Goal: Information Seeking & Learning: Learn about a topic

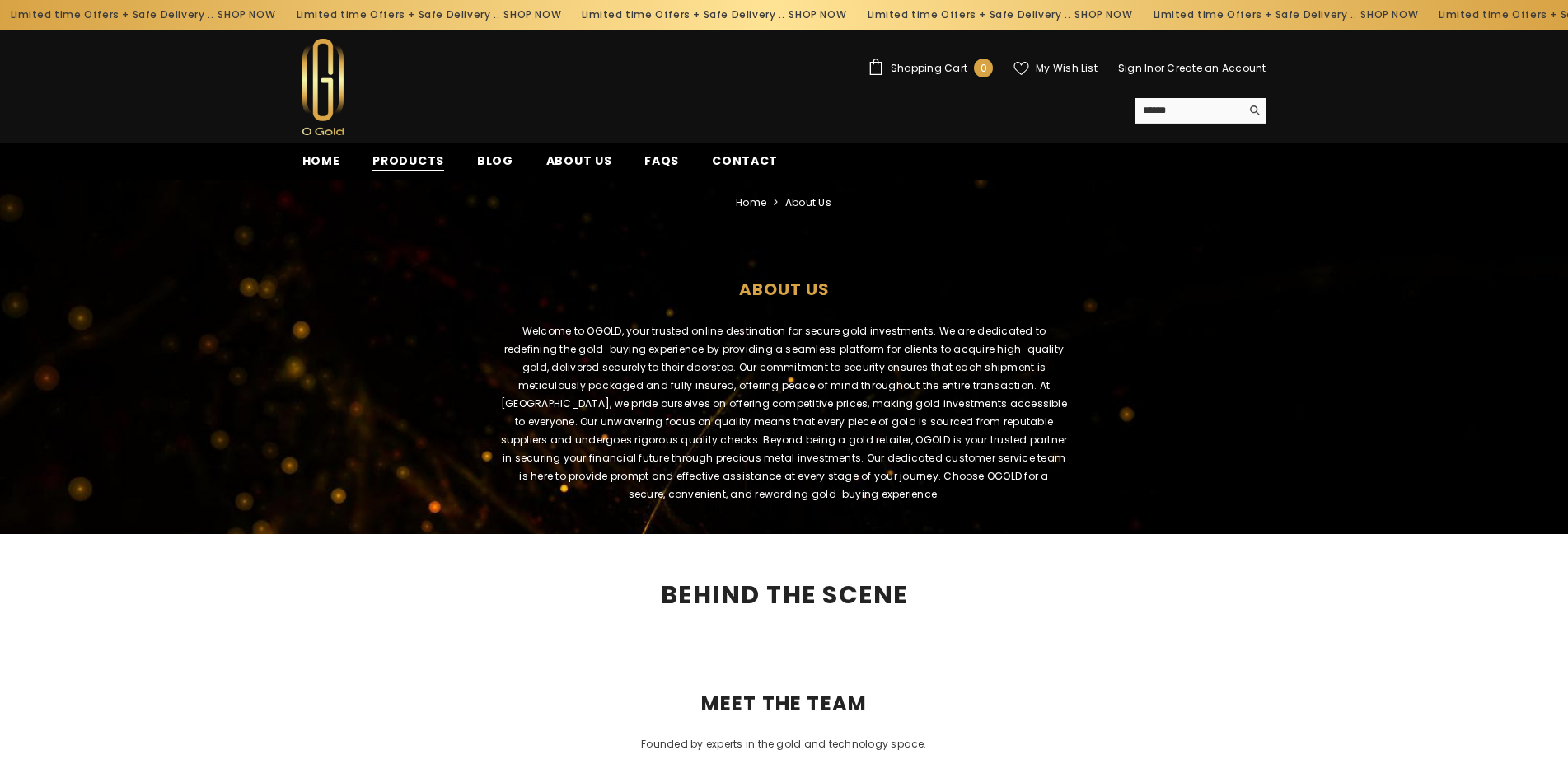
click at [423, 167] on span "Products" at bounding box center [408, 161] width 72 height 17
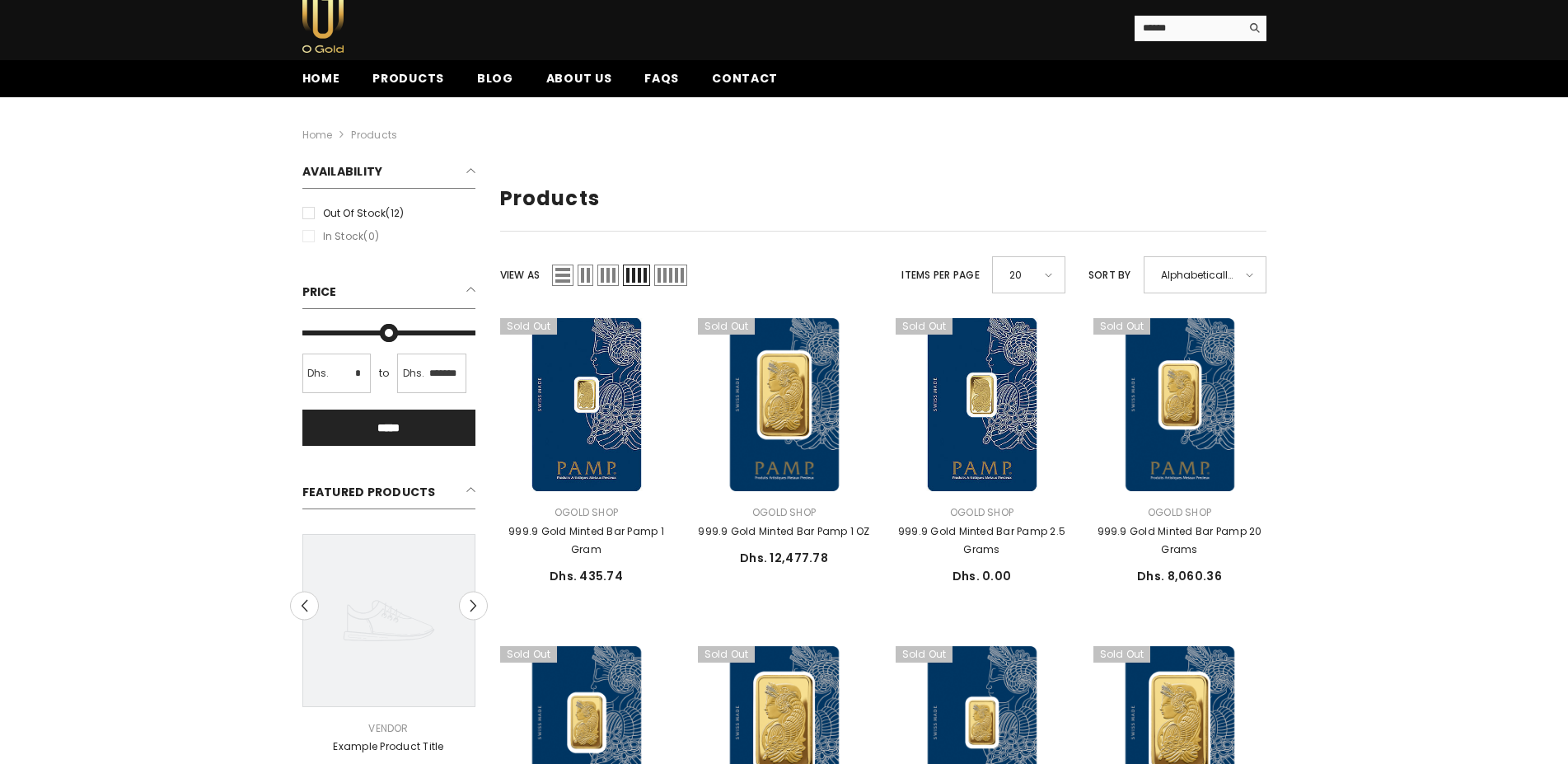
scroll to position [252, 0]
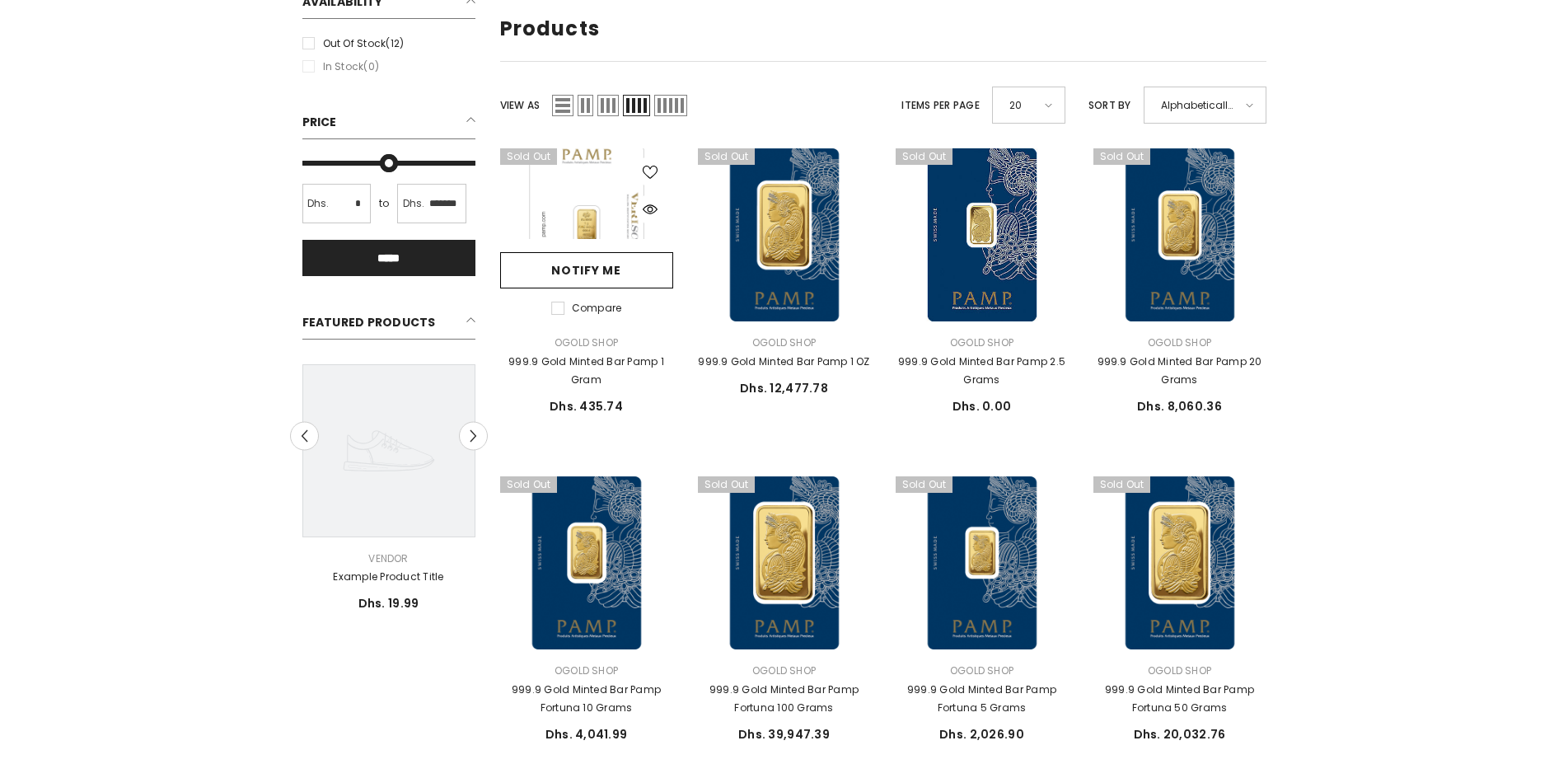
click at [580, 223] on link at bounding box center [586, 235] width 173 height 174
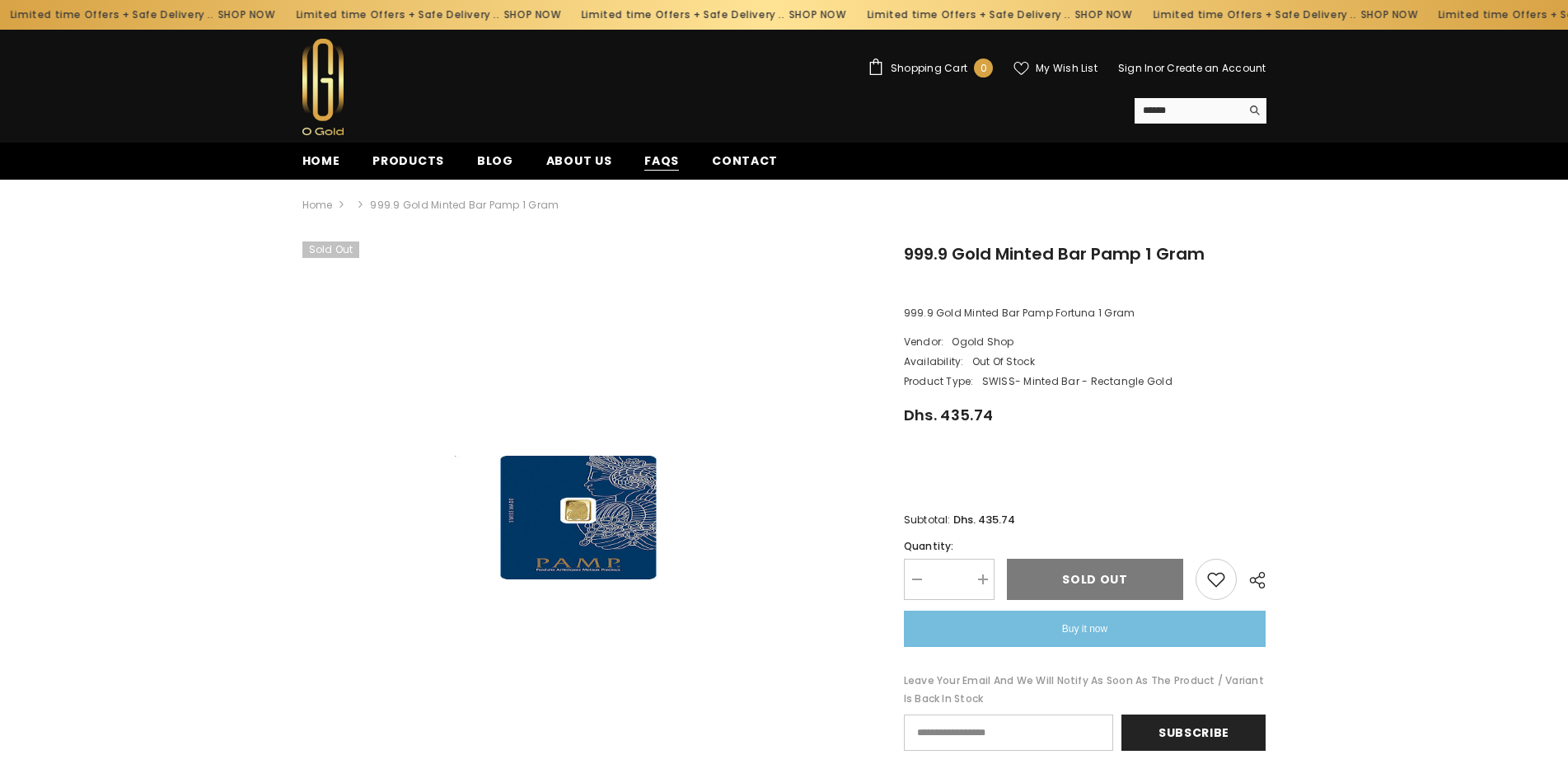
click at [644, 165] on span "FAQs" at bounding box center [662, 161] width 35 height 17
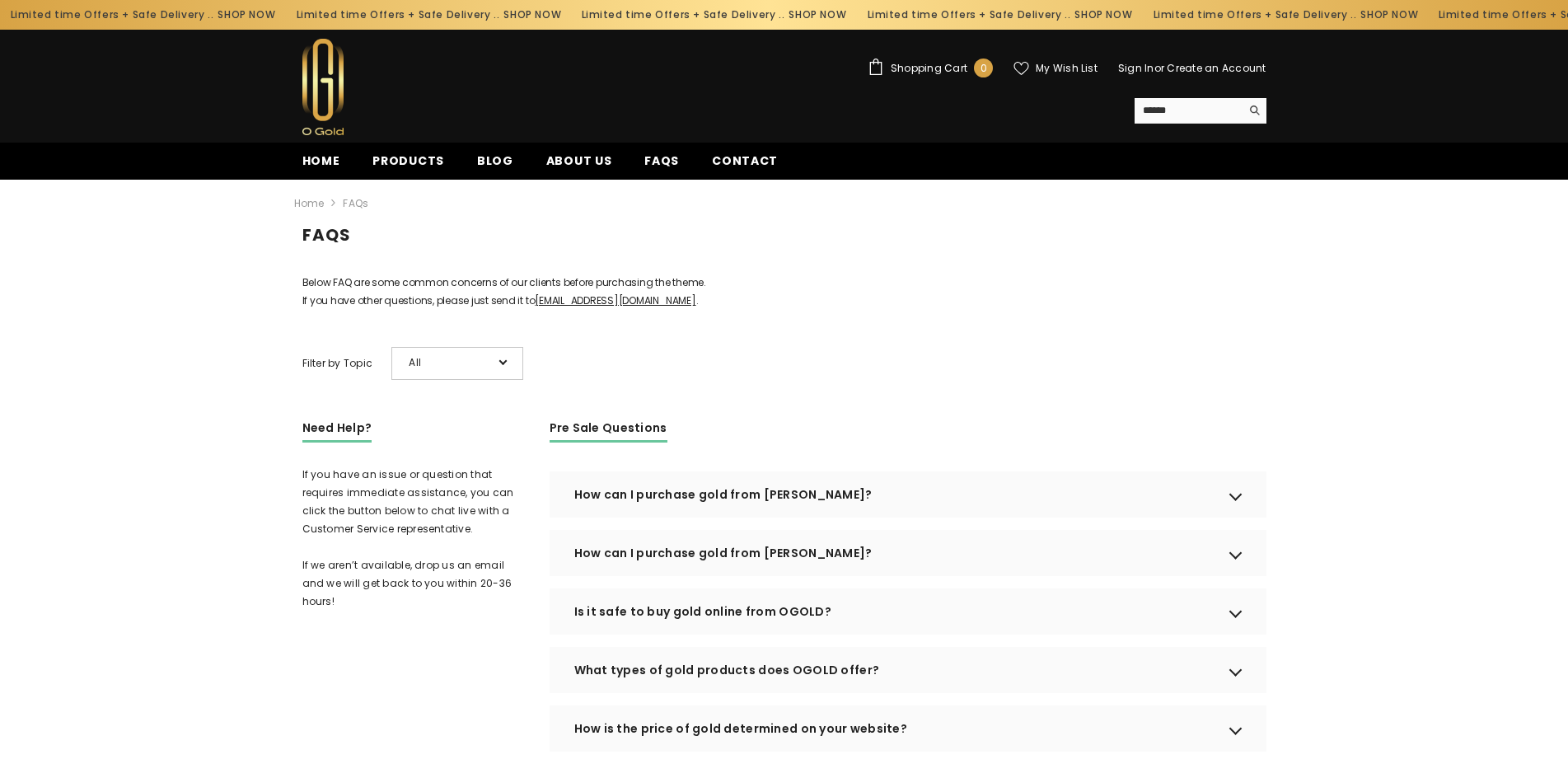
click at [1231, 516] on div "How can I purchase gold from OGOLD?" at bounding box center [908, 494] width 717 height 47
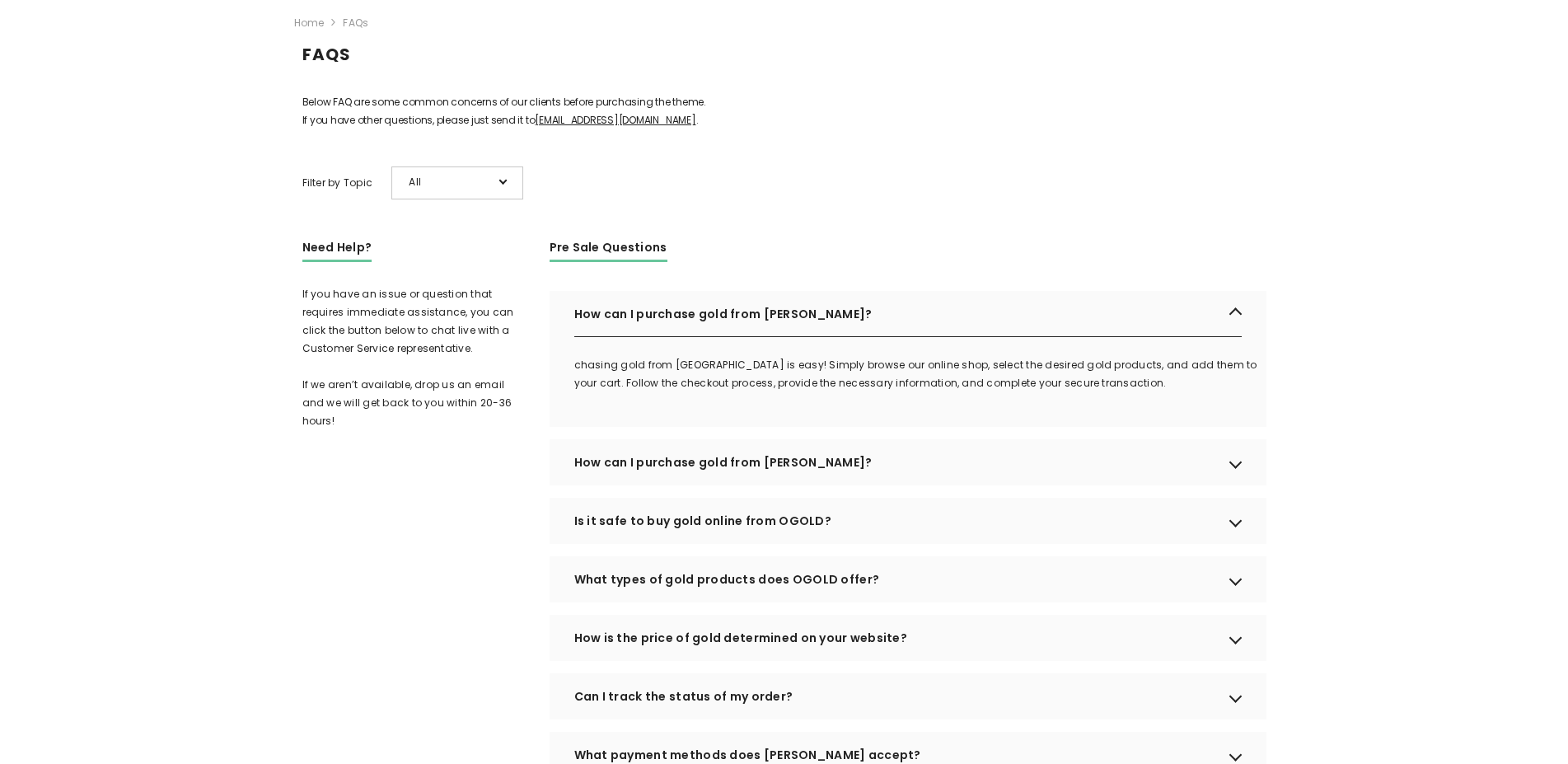
scroll to position [336, 0]
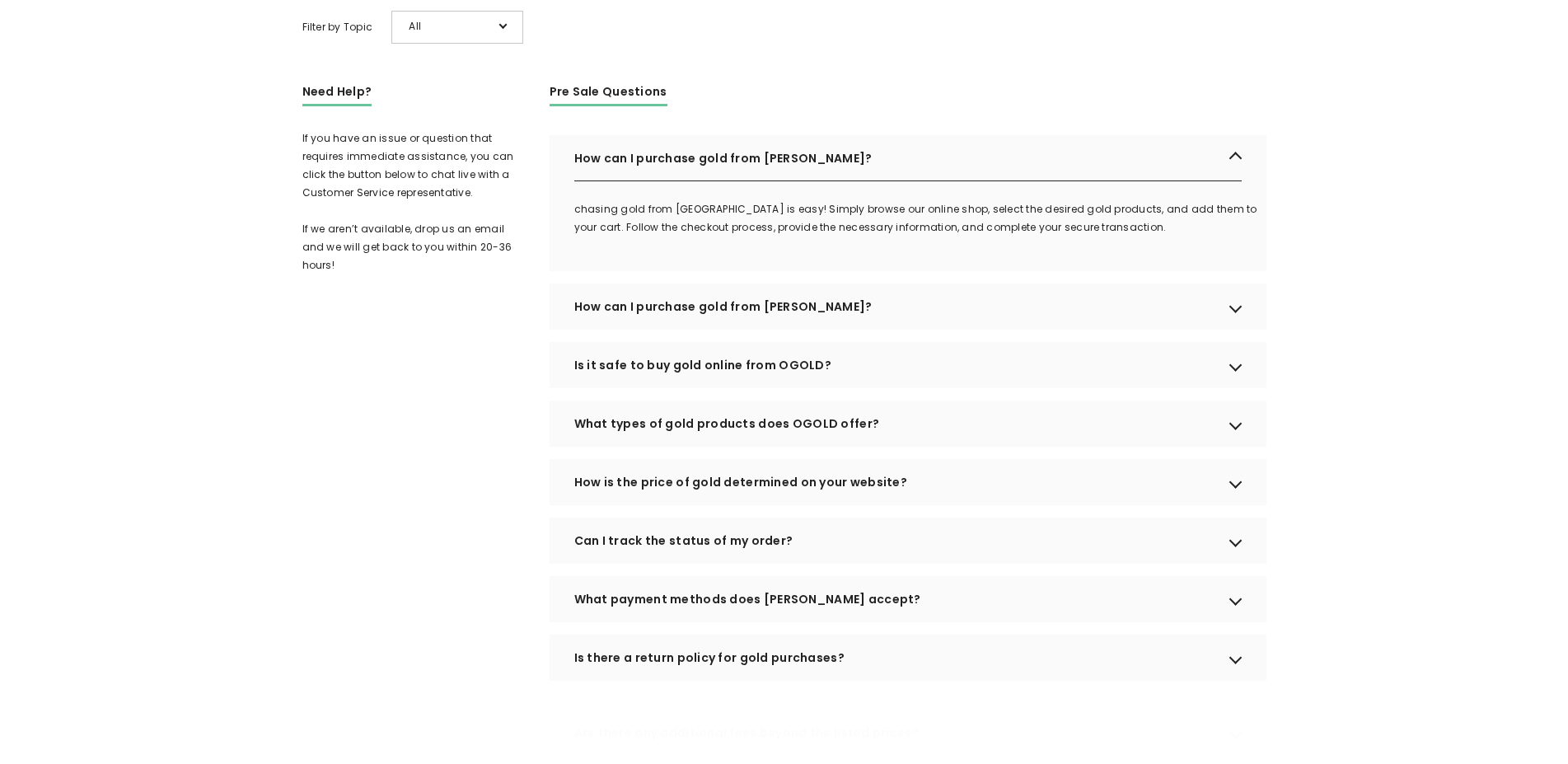
click at [1233, 387] on div "Is it safe to buy gold online from OGOLD?" at bounding box center [908, 366] width 717 height 47
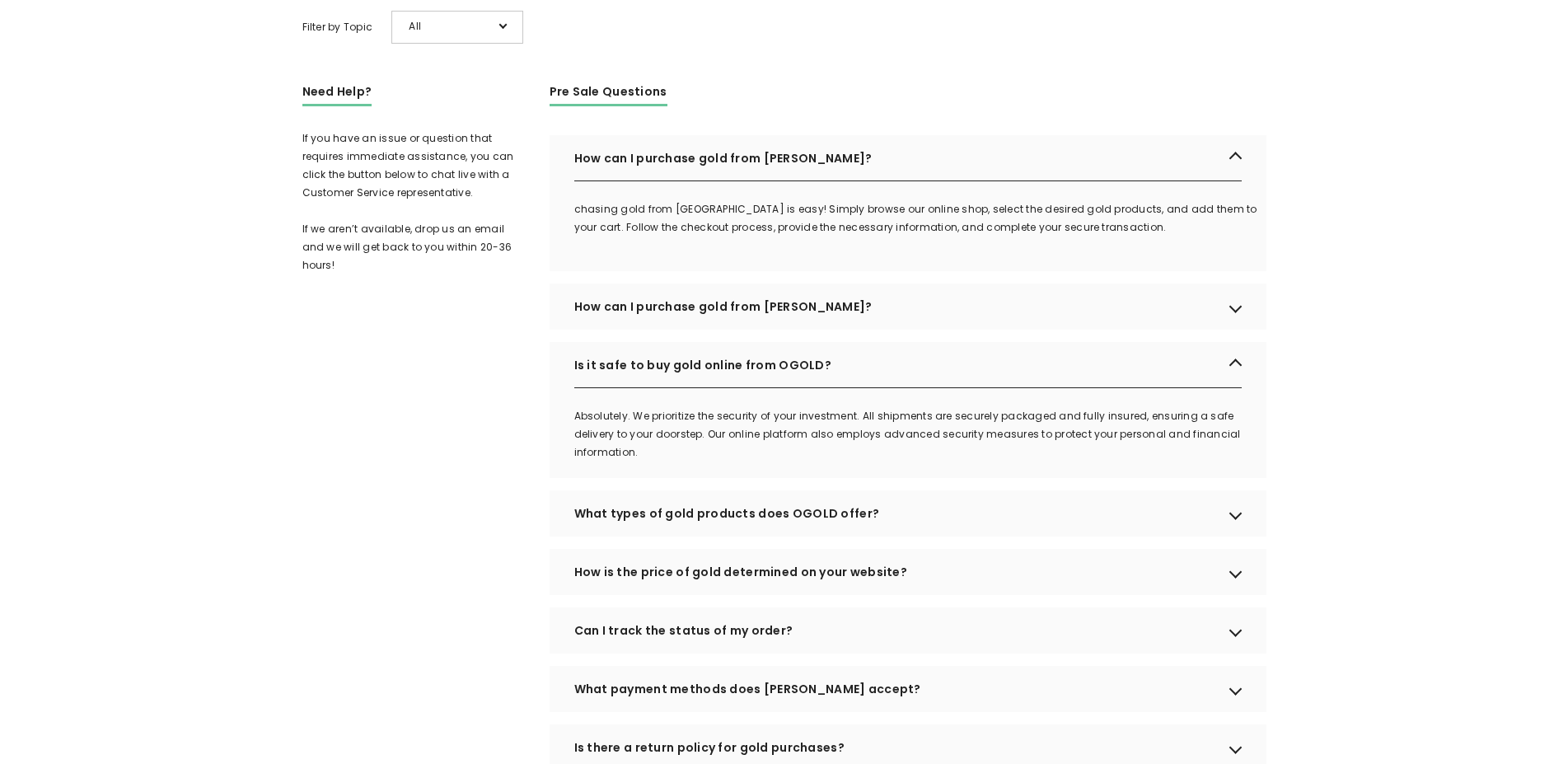
click at [1234, 385] on div "Is it safe to buy gold online from OGOLD?" at bounding box center [908, 366] width 717 height 47
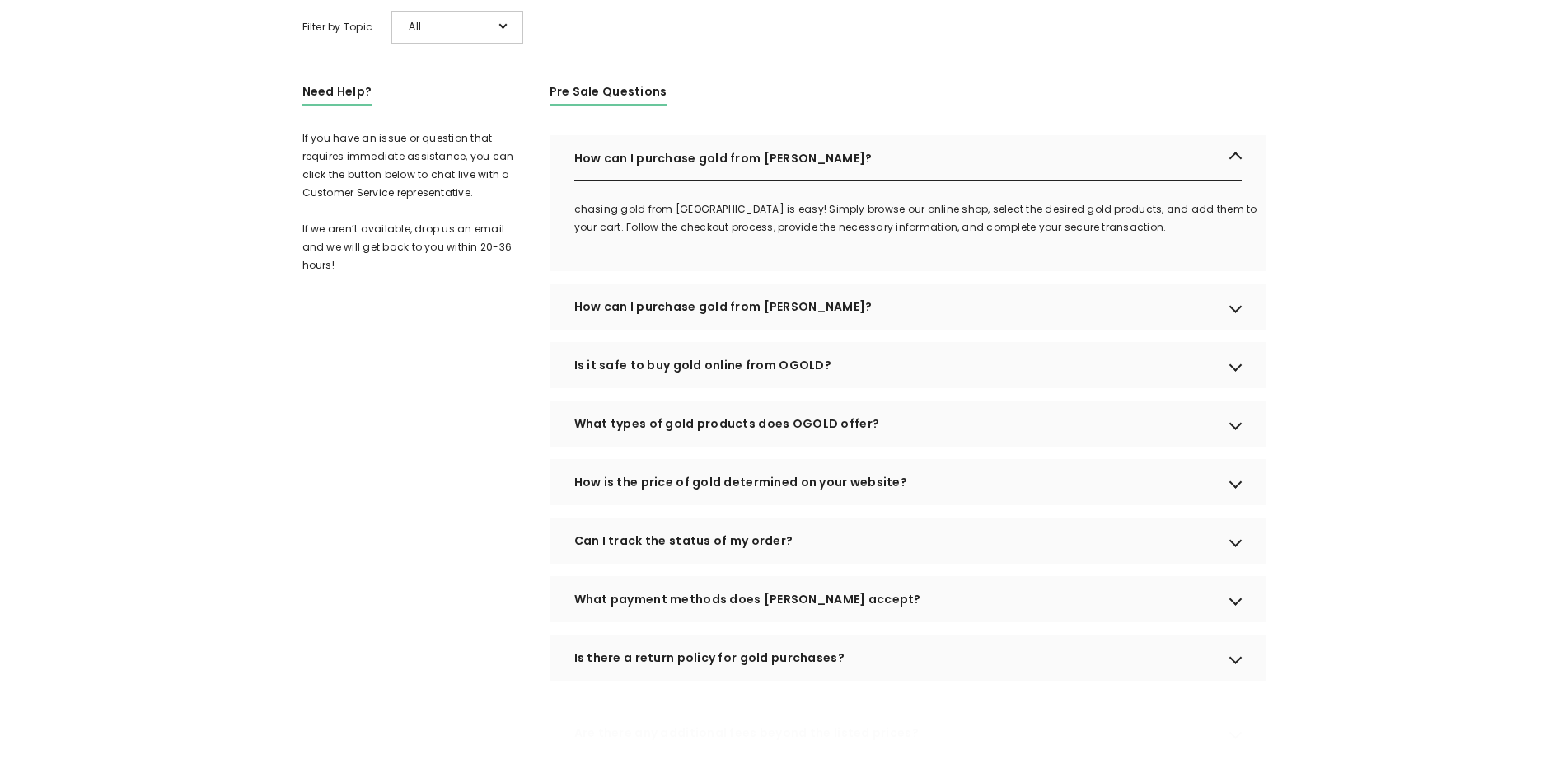
click at [1233, 447] on div "What types of gold products does OGOLD offer?" at bounding box center [908, 424] width 717 height 47
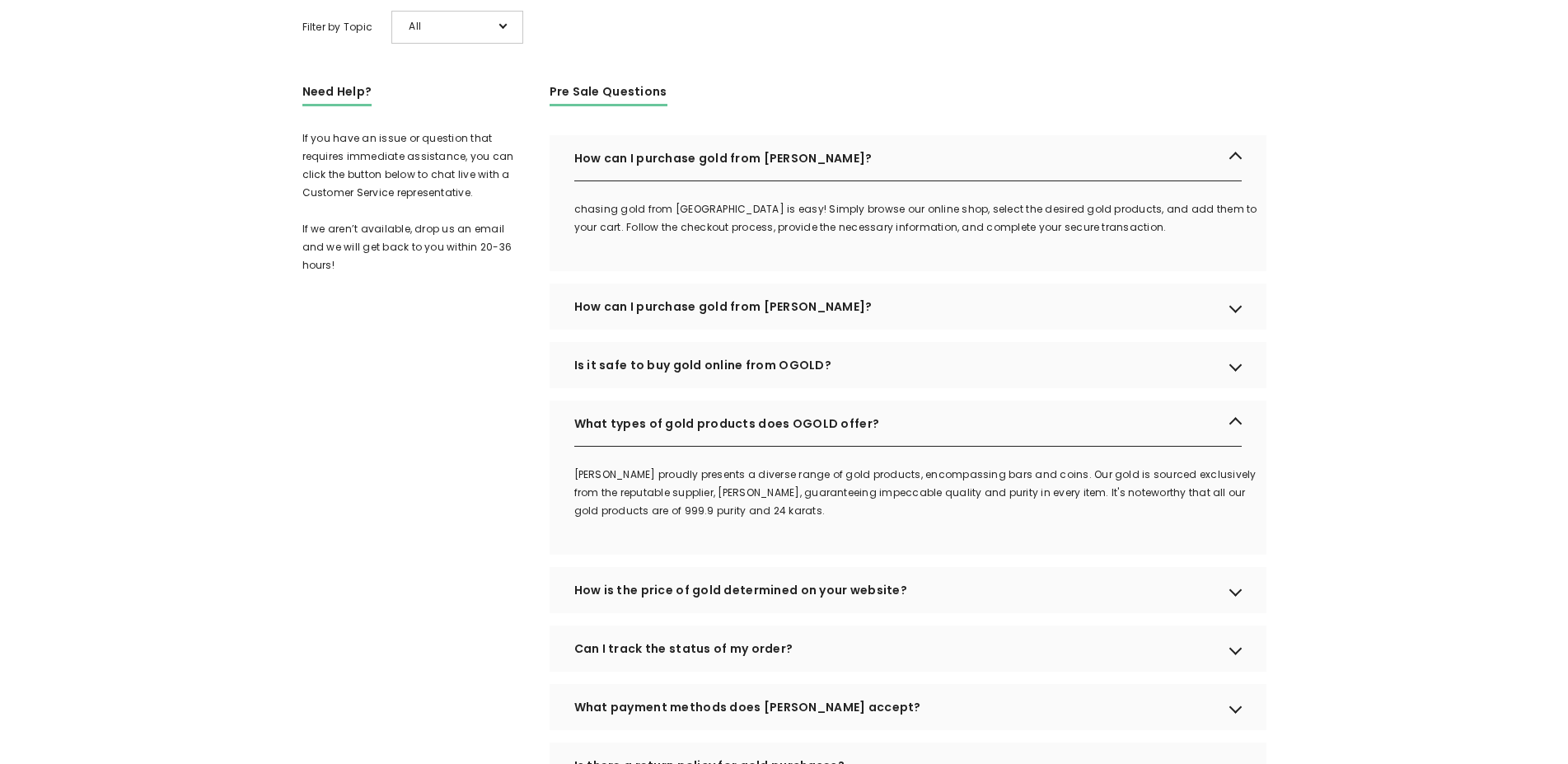
click at [1233, 447] on div "What types of gold products does OGOLD offer?" at bounding box center [908, 424] width 717 height 47
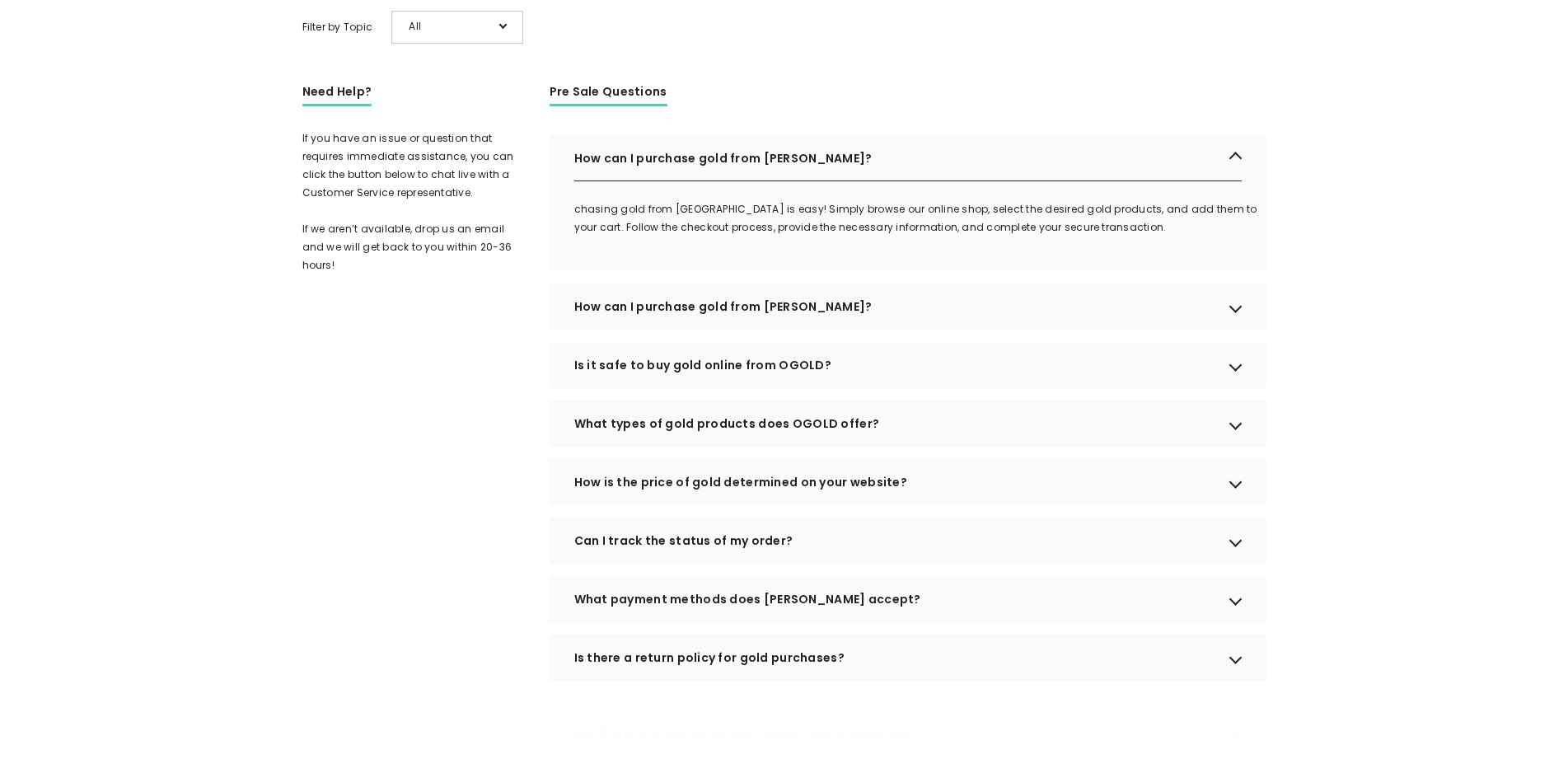
click at [1232, 505] on div "How is the price of gold determined on your website?" at bounding box center [908, 482] width 717 height 47
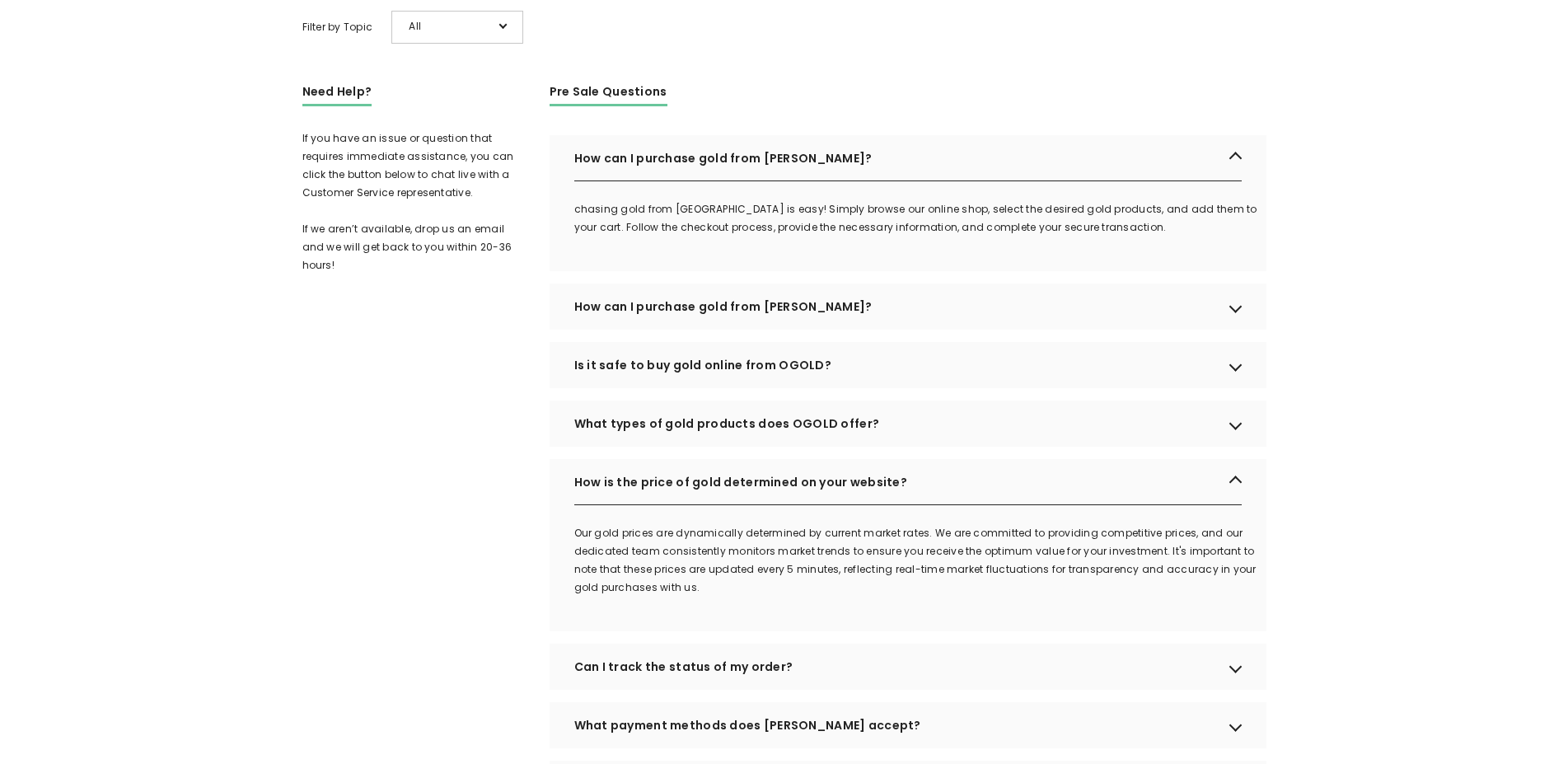
click at [1234, 505] on div "How is the price of gold determined on your website?" at bounding box center [908, 482] width 717 height 47
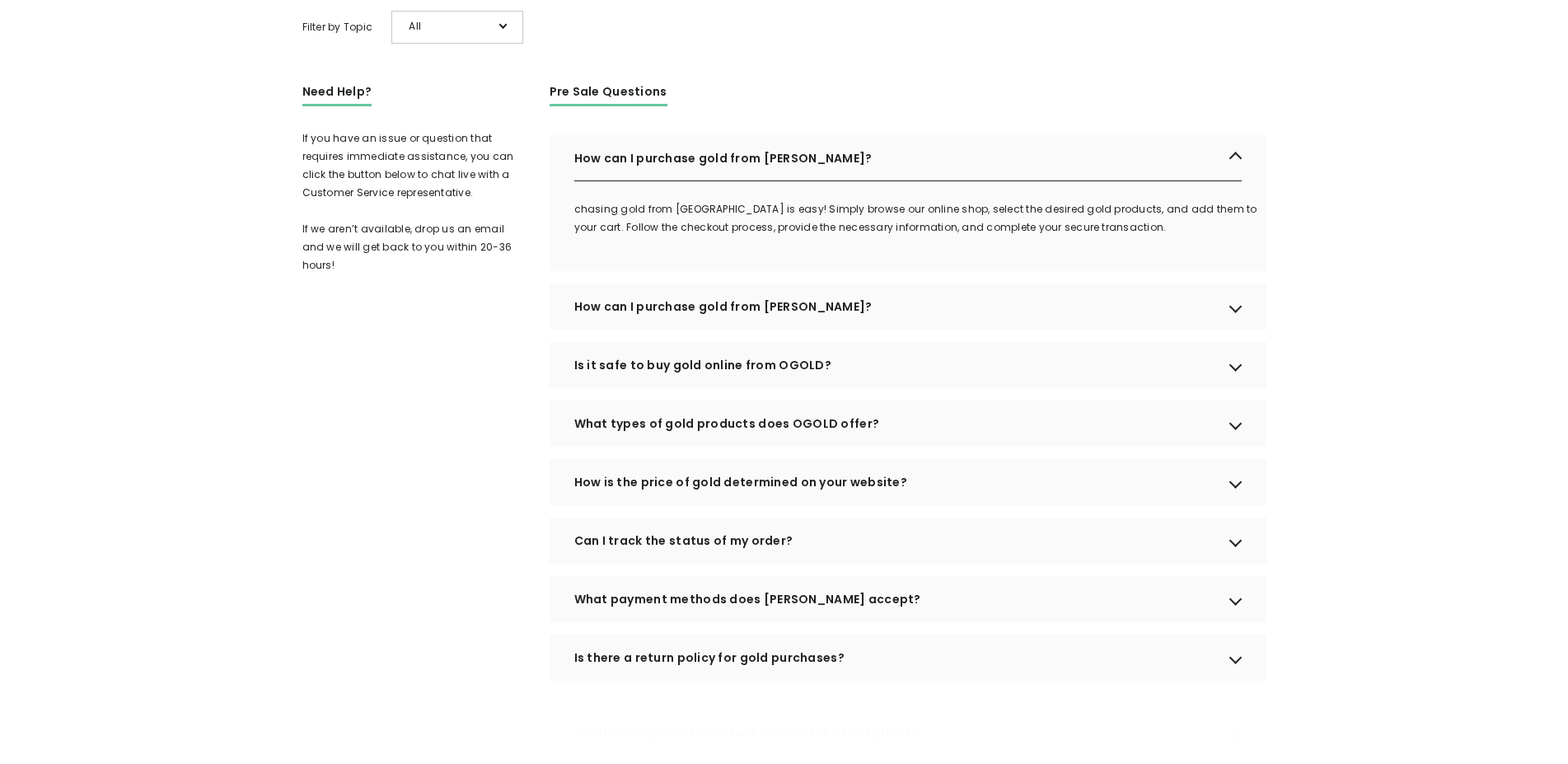
click at [1239, 561] on div "Can I track the status of my order?" at bounding box center [908, 541] width 717 height 47
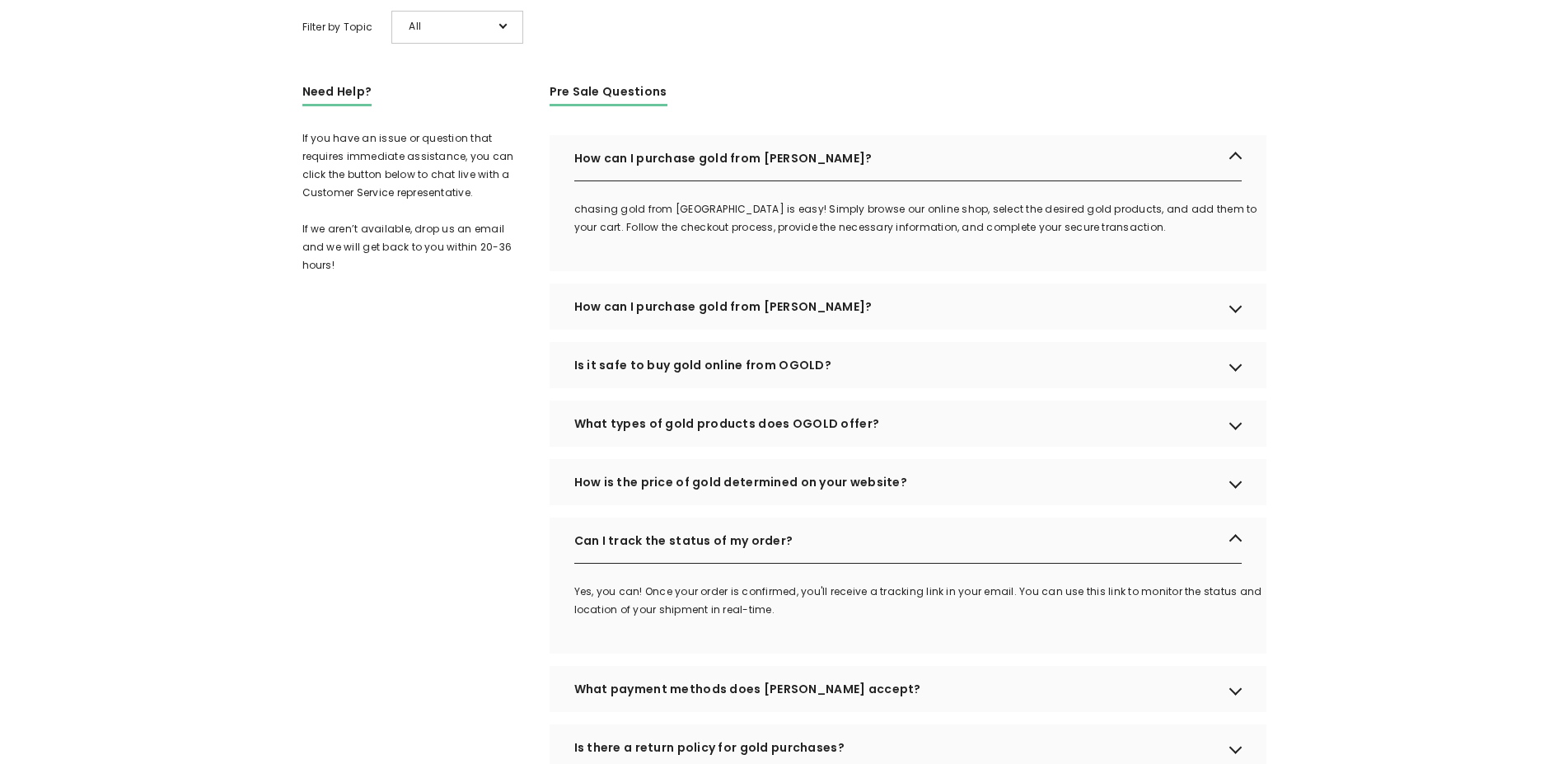
click at [1239, 561] on div "Can I track the status of my order?" at bounding box center [908, 541] width 717 height 47
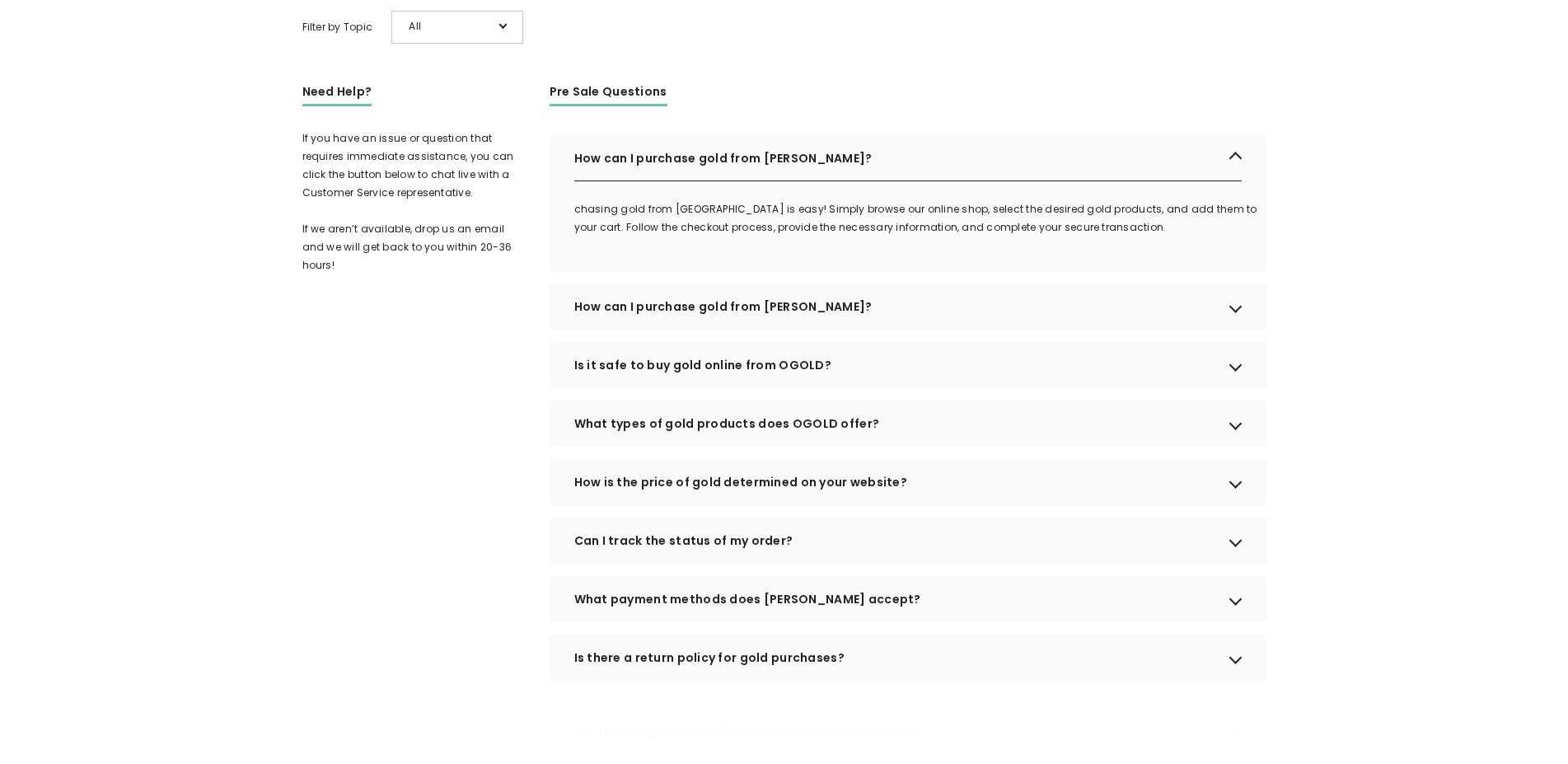
click at [1243, 621] on div "What payment methods does OGOLD accept?" at bounding box center [908, 599] width 717 height 47
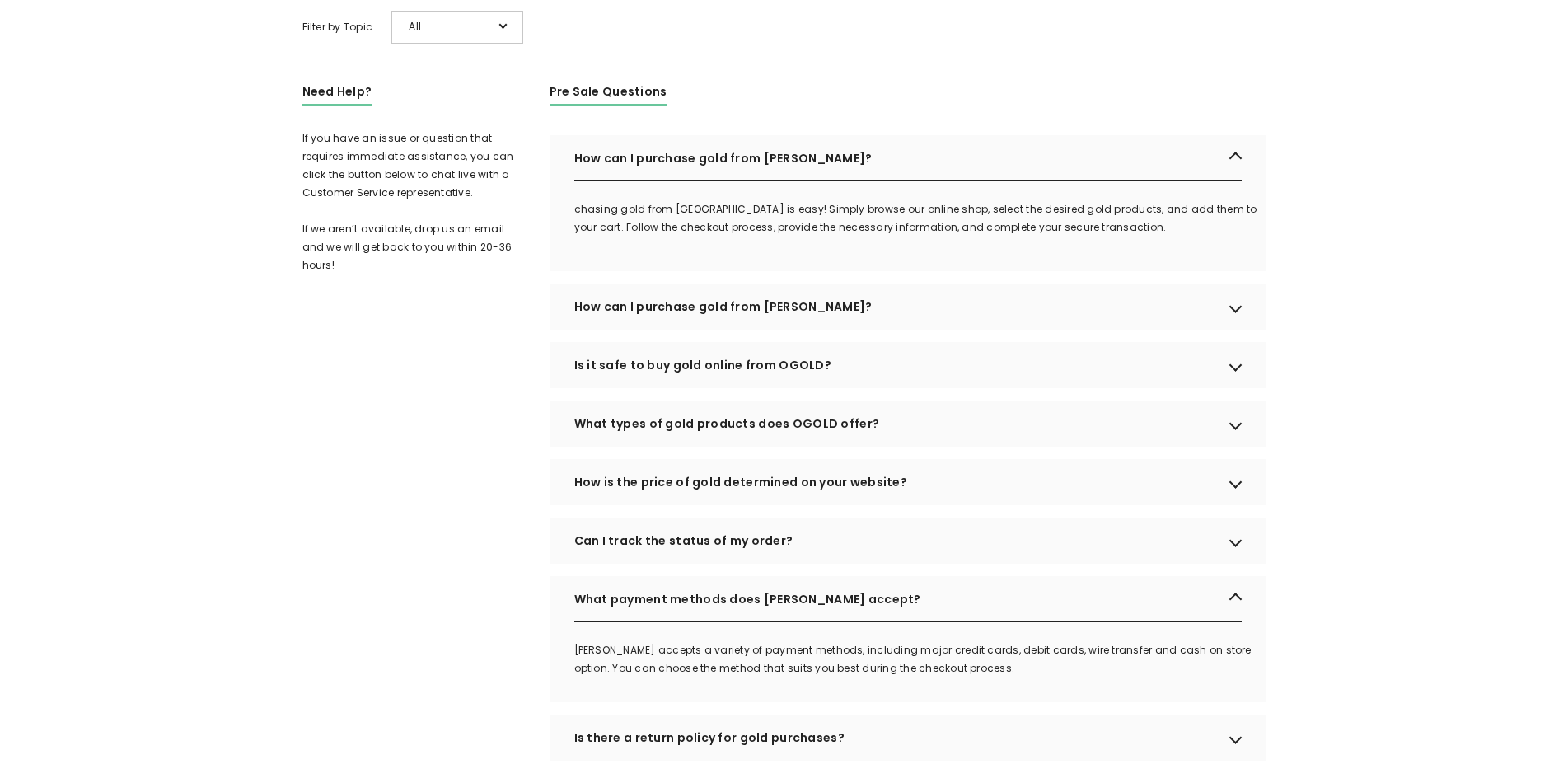
click at [1244, 621] on div "What payment methods does OGOLD accept?" at bounding box center [908, 599] width 717 height 47
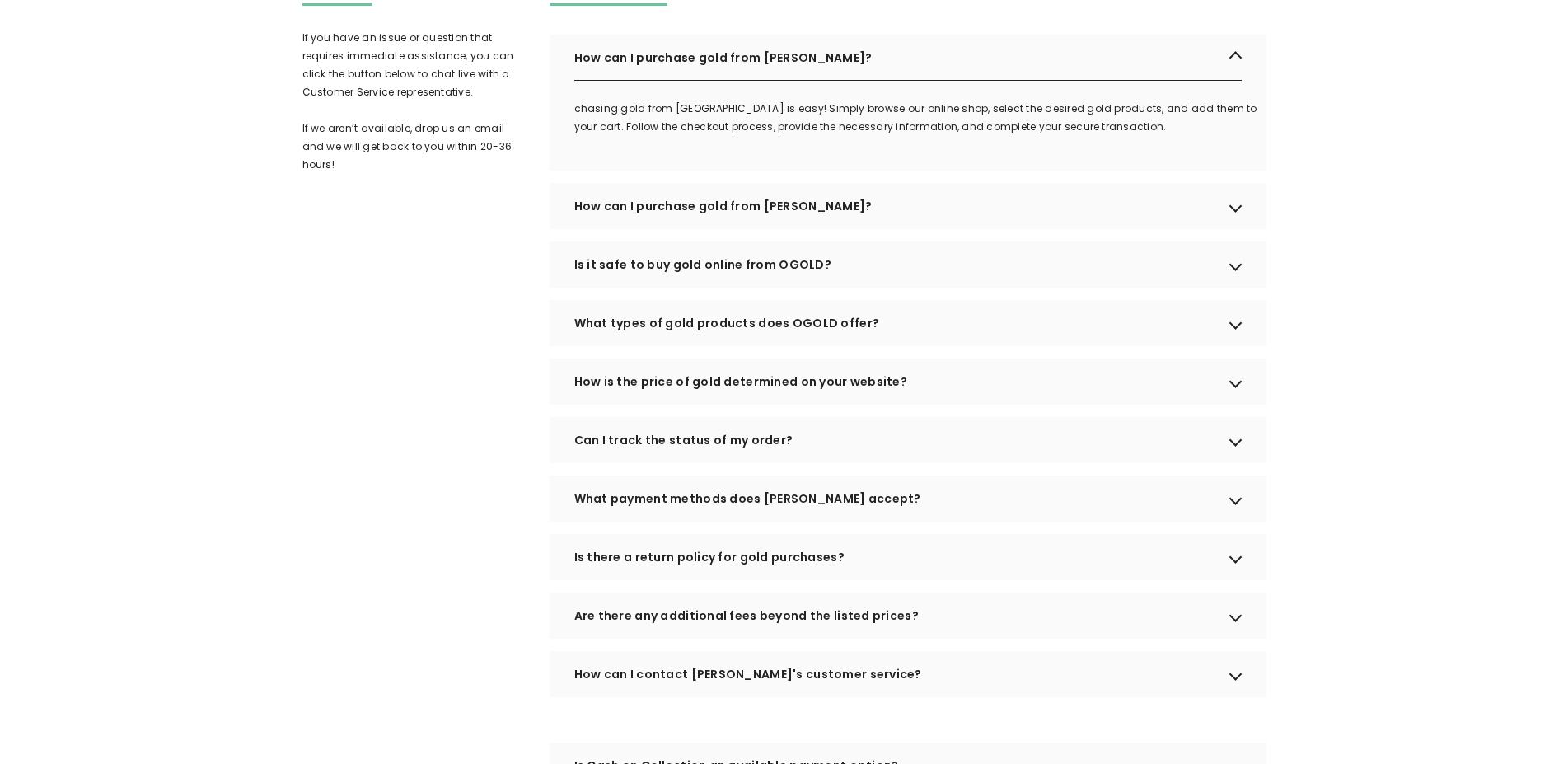
scroll to position [504, 0]
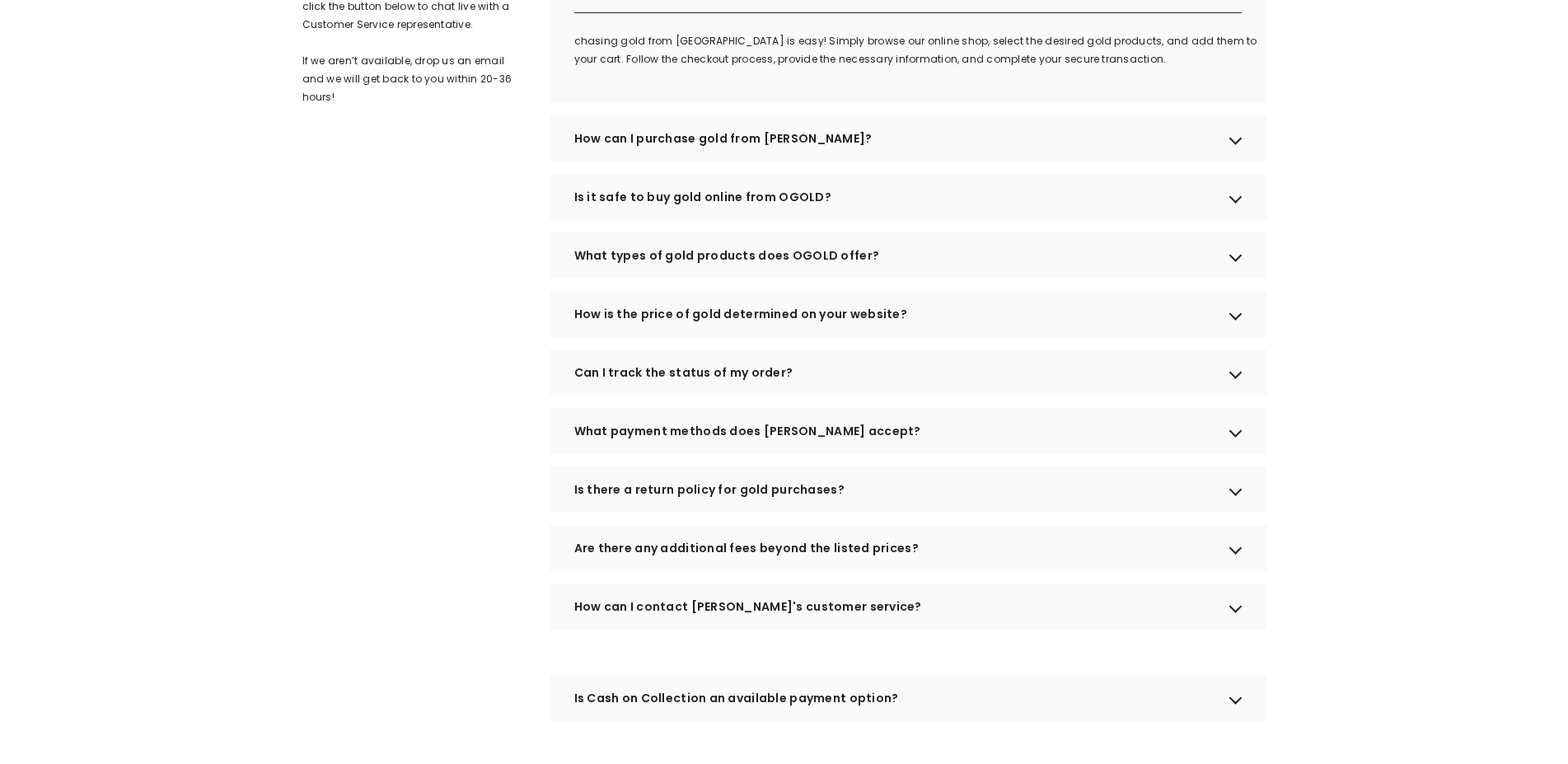
click at [1237, 513] on div "Is there a return policy for gold purchases?" at bounding box center [908, 490] width 717 height 47
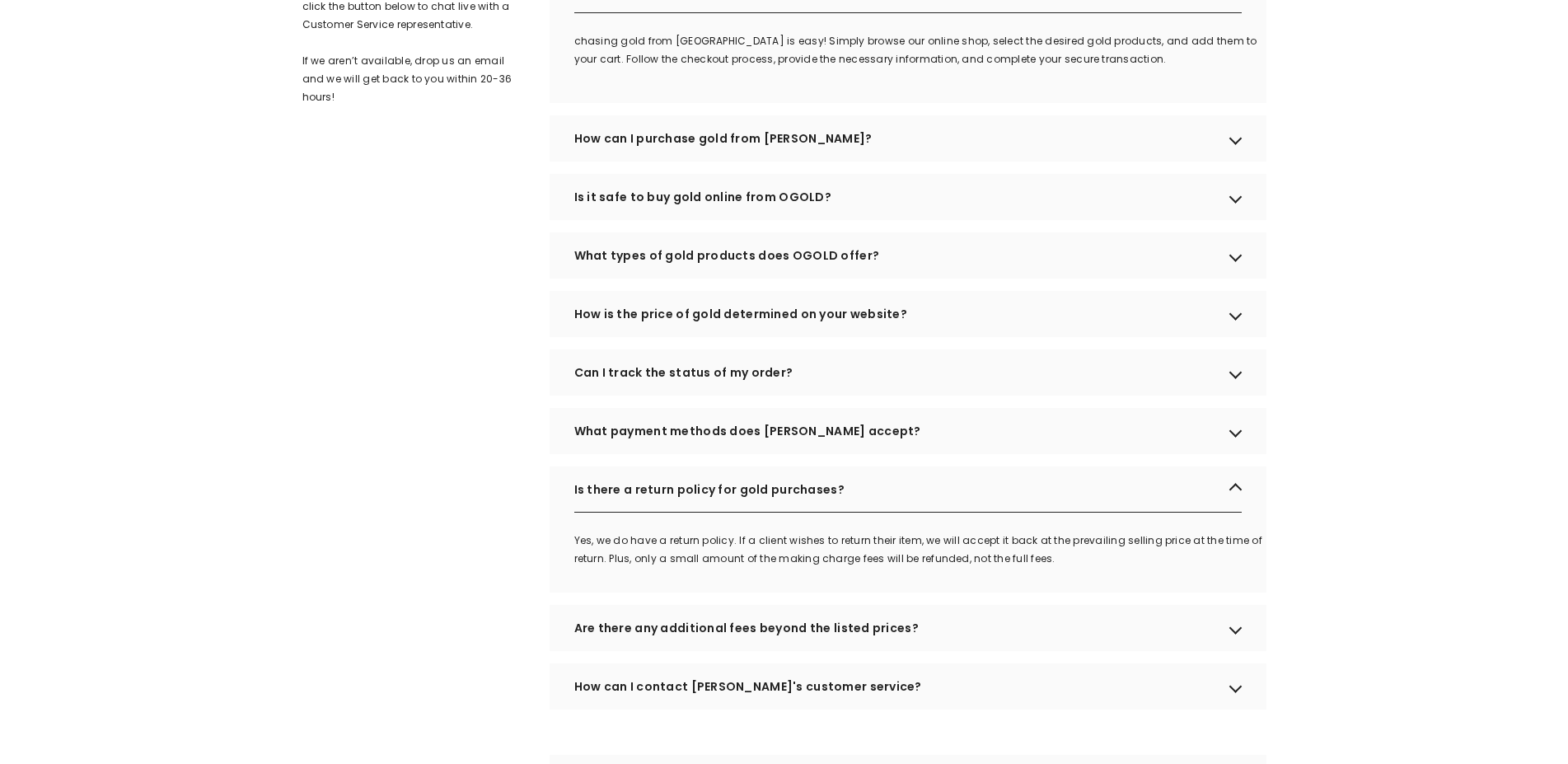
click at [1237, 513] on div "Is there a return policy for gold purchases?" at bounding box center [908, 490] width 717 height 47
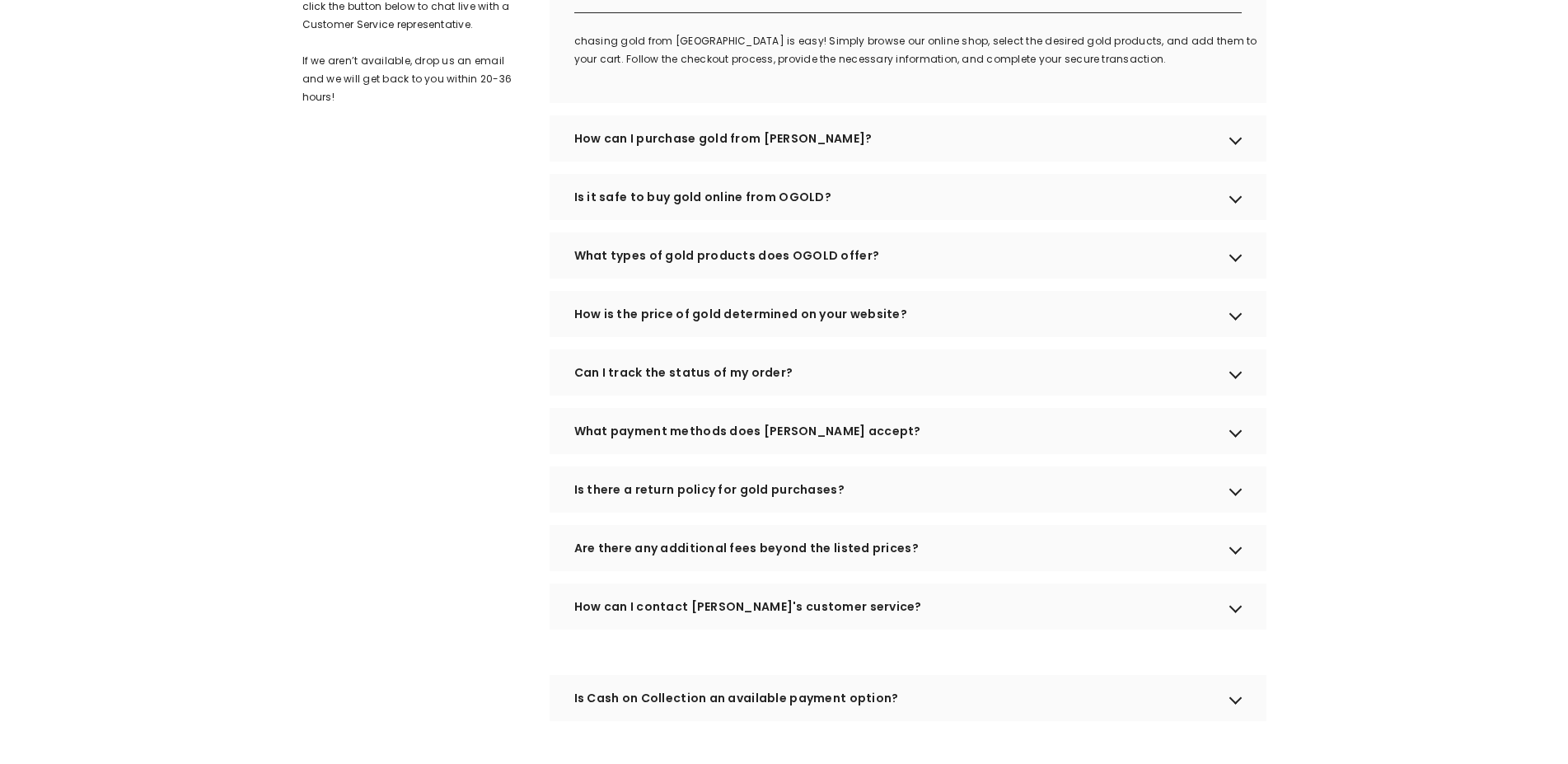
click at [1241, 571] on div "Are there any additional fees beyond the listed prices?" at bounding box center [908, 548] width 717 height 47
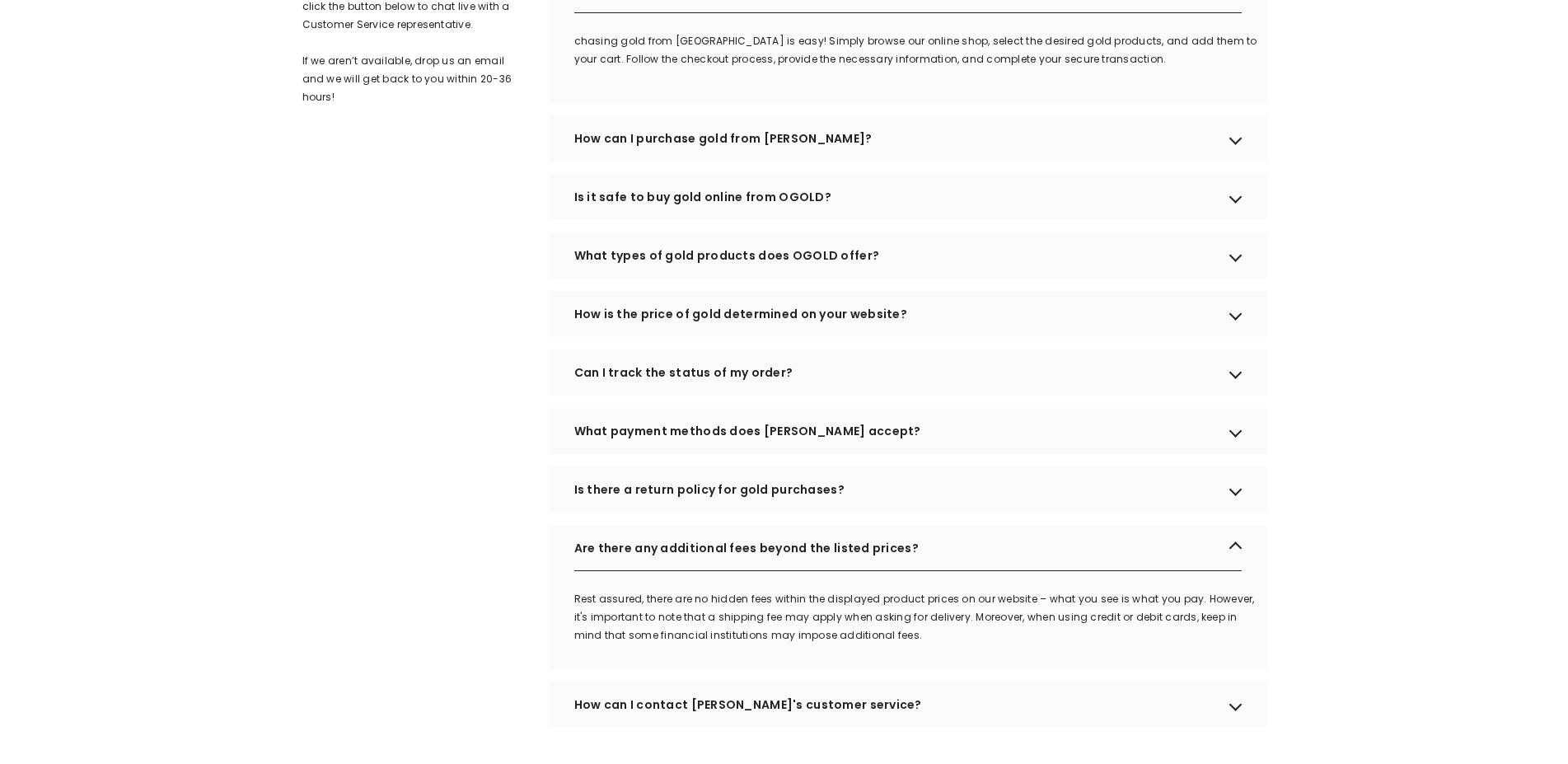
click at [1241, 571] on div "Are there any additional fees beyond the listed prices?" at bounding box center [908, 548] width 717 height 47
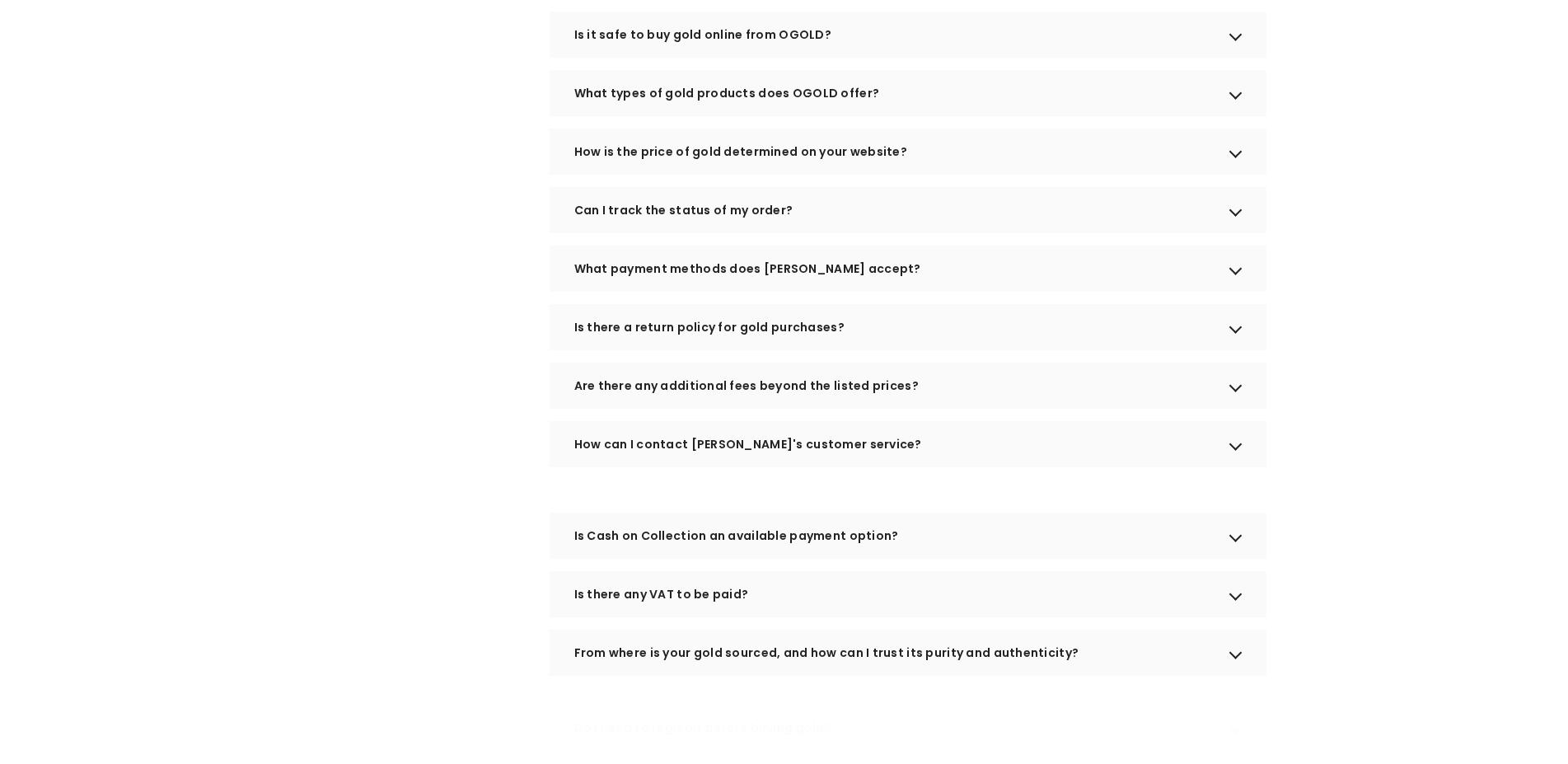
scroll to position [673, 0]
